Goal: Information Seeking & Learning: Learn about a topic

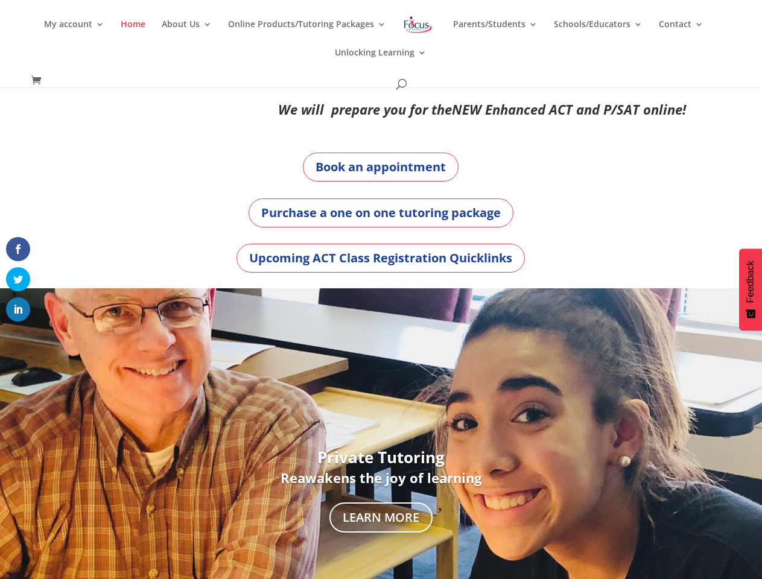
click at [381, 290] on div "Private Tutoring Reawakens the joy of learning Learn More" at bounding box center [381, 491] width 670 height 407
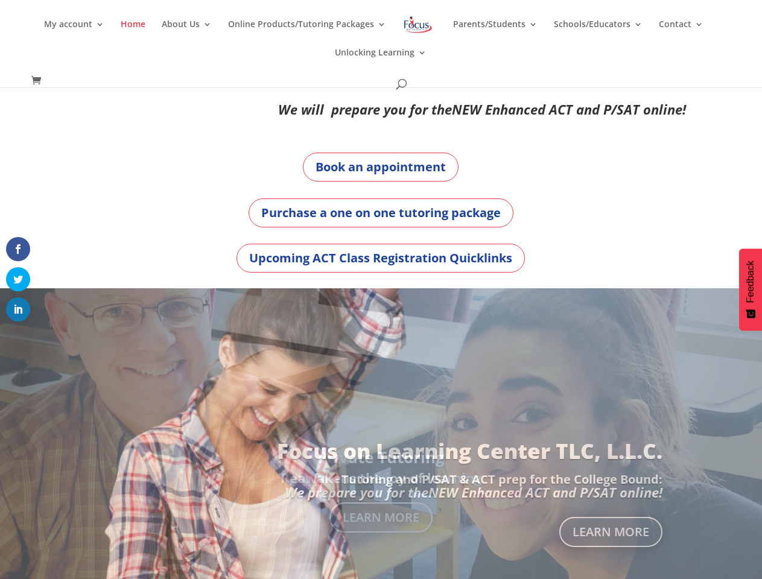
click at [381, 290] on div "Private Tutoring Reawakens the joy of learning Learn More" at bounding box center [381, 491] width 670 height 407
click at [381, 43] on link "Online Products/Tutoring Packages" at bounding box center [307, 34] width 158 height 28
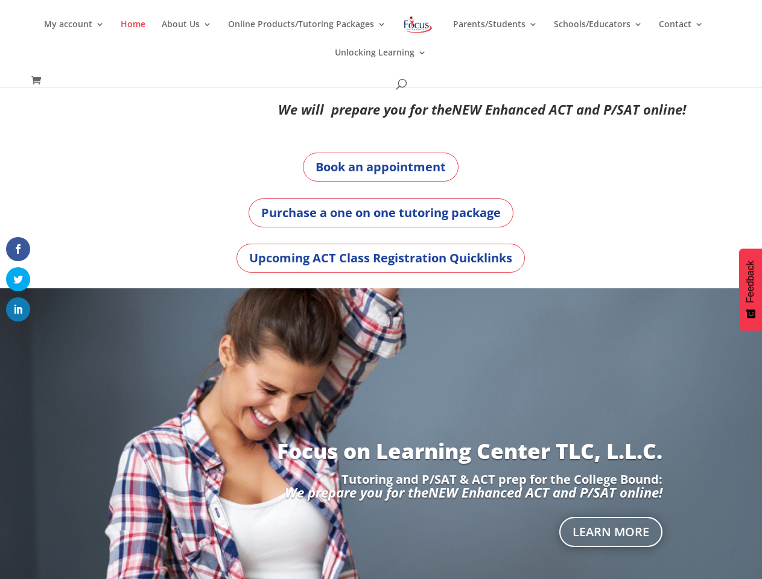
click at [189, 34] on link "About Us" at bounding box center [187, 34] width 50 height 28
click at [381, 434] on div "Focus on Learning Center TLC, L.L.C. Tutoring and P/SAT & ACT prep for the Coll…" at bounding box center [381, 491] width 670 height 407
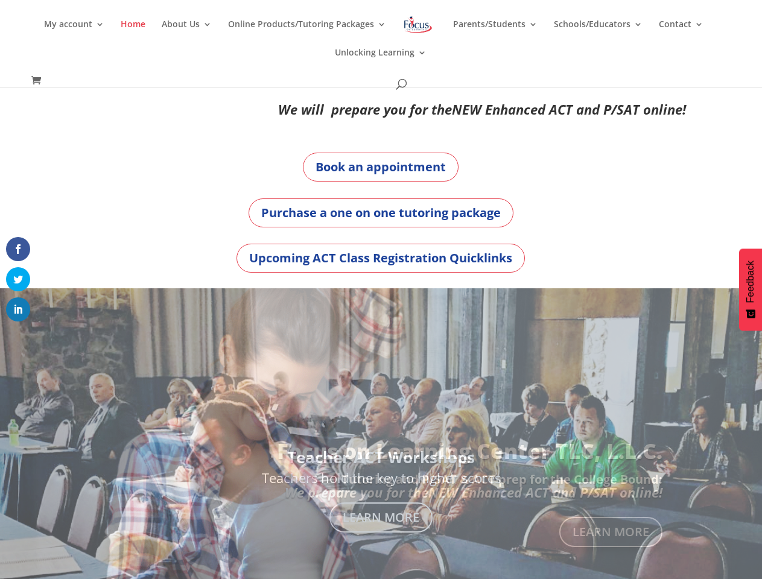
click at [8, 491] on div at bounding box center [381, 491] width 762 height 407
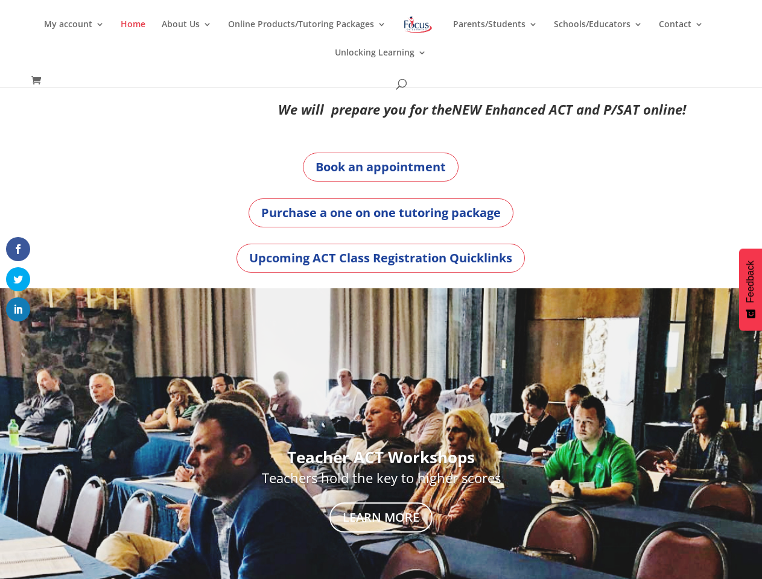
click at [754, 491] on div "Focus on Learning Center TLC, L.L.C. Tutoring and P/SAT & ACT prep for the Coll…" at bounding box center [381, 491] width 762 height 407
click at [18, 335] on span at bounding box center [18, 335] width 14 height 14
click at [751, 290] on span "Feedback" at bounding box center [750, 282] width 11 height 42
